Goal: Task Accomplishment & Management: Use online tool/utility

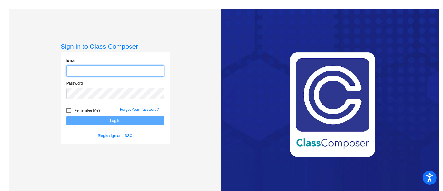
type input "[EMAIL_ADDRESS][DOMAIN_NAME]"
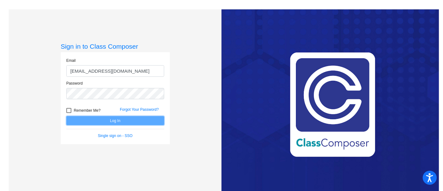
click at [150, 117] on button "Log In" at bounding box center [115, 120] width 98 height 9
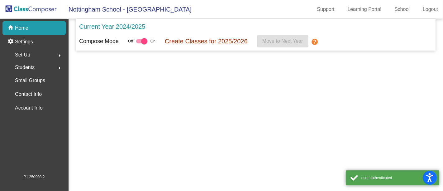
click at [150, 117] on mat-sidenav-content "Current Year 2024/2025 Compose Mode Off On Create Classes for 2025/2026 Move to…" at bounding box center [255, 105] width 374 height 172
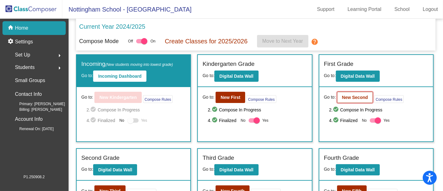
click at [343, 96] on b "New Second" at bounding box center [355, 97] width 26 height 5
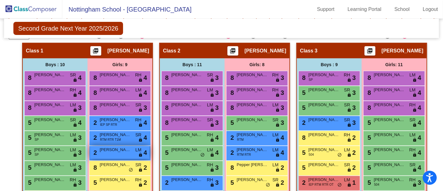
scroll to position [137, 0]
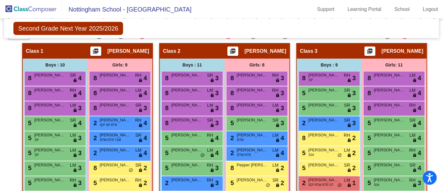
click at [224, 18] on mat-toolbar "[GEOGRAPHIC_DATA] - [GEOGRAPHIC_DATA] Support Learning Portal School Logout" at bounding box center [221, 9] width 443 height 19
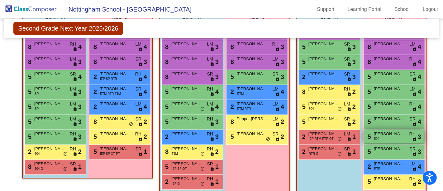
scroll to position [189, 0]
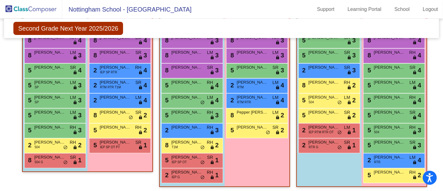
click at [228, 25] on div "Second Grade Next Year 2025/2026 Edit Composition Off On Incoming Digital Data …" at bounding box center [221, 28] width 434 height 19
